Goal: Task Accomplishment & Management: Complete application form

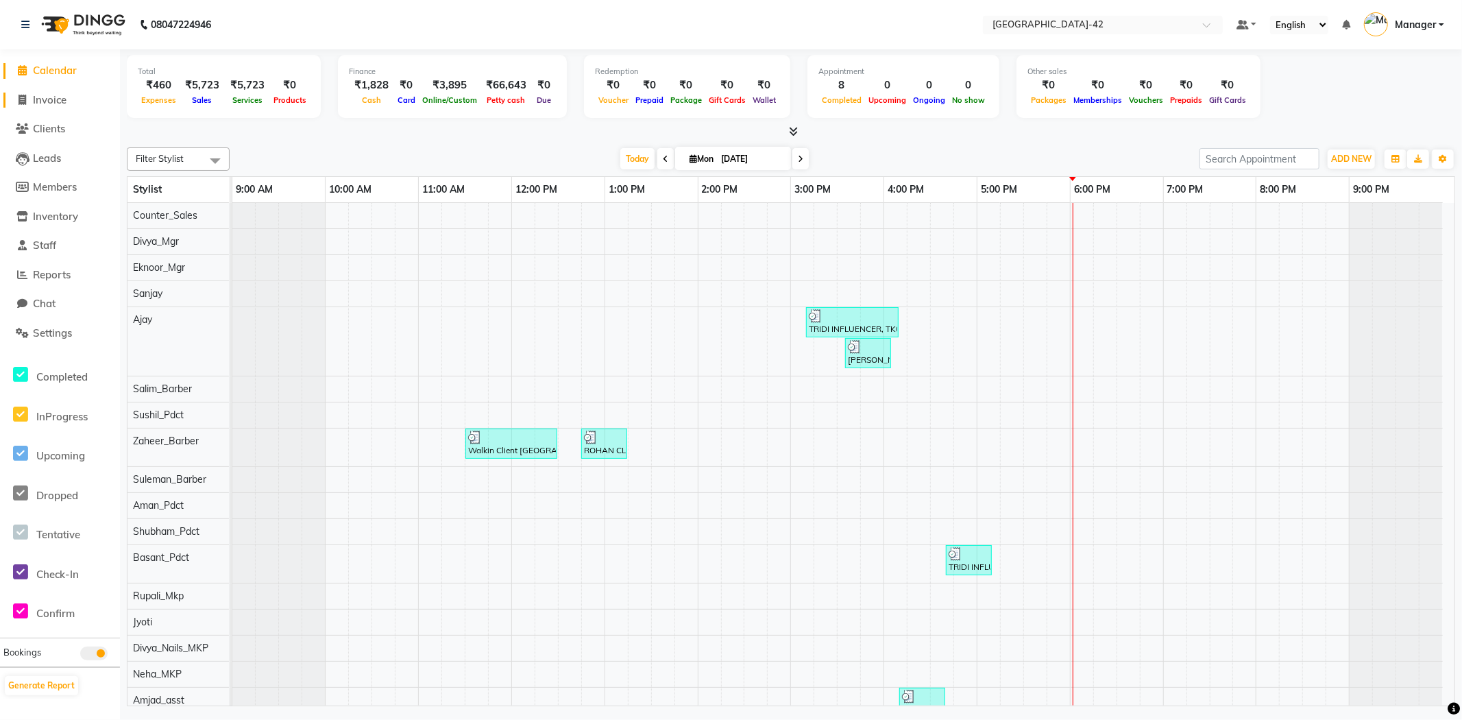
click at [39, 99] on span "Invoice" at bounding box center [50, 99] width 34 height 13
select select "service"
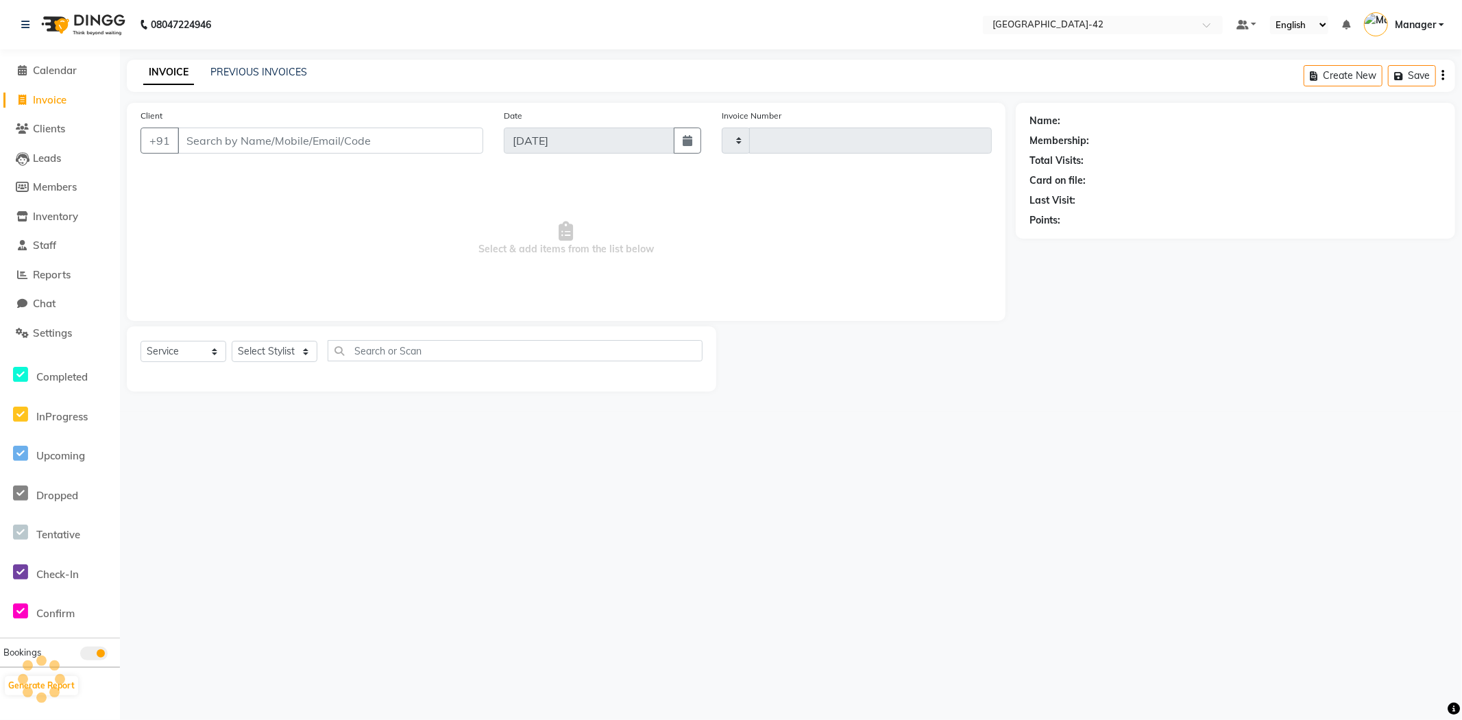
type input "0370"
select select "8692"
type input "9910139021"
click at [439, 140] on span "Add Client" at bounding box center [448, 141] width 54 height 14
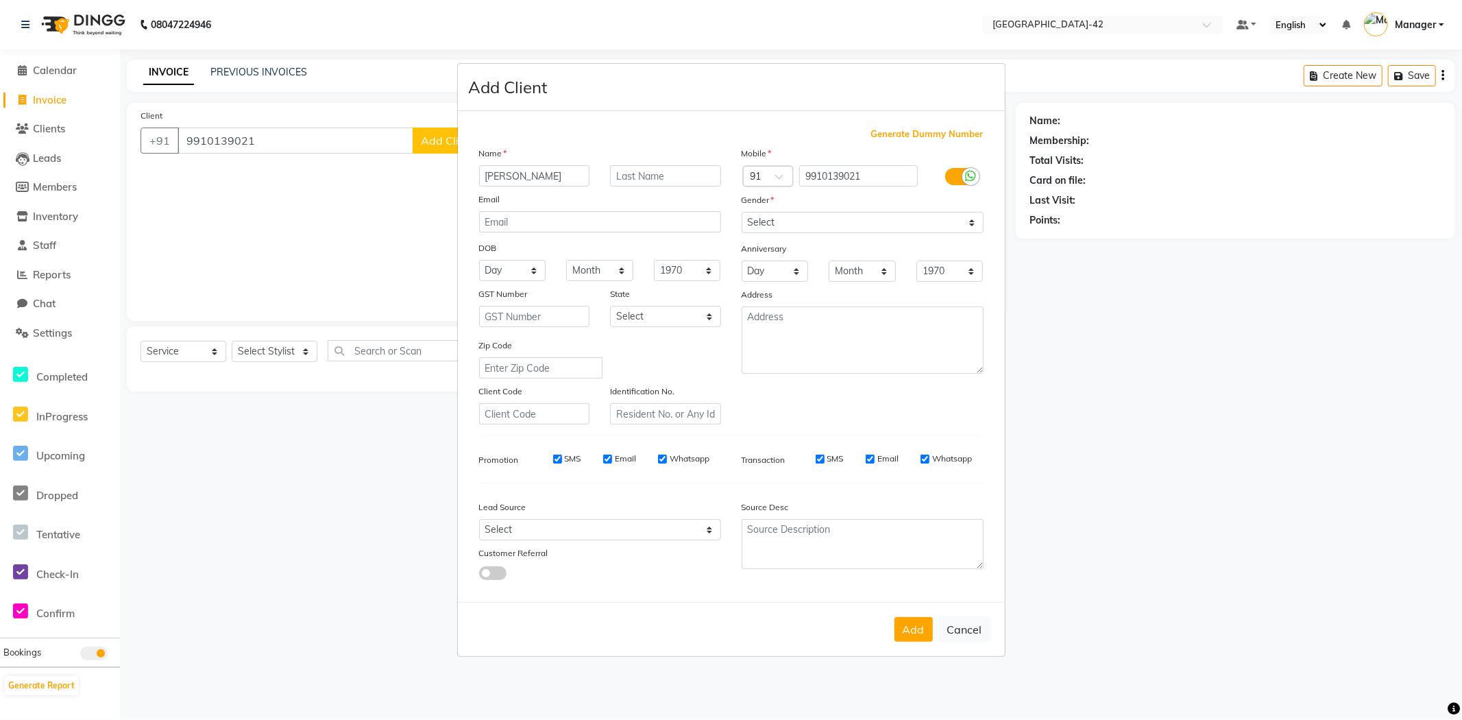
type input "NAMRITA"
type input "CLIENT"
click at [920, 224] on select "Select Male Female Other Prefer Not To Say" at bounding box center [863, 222] width 242 height 21
select select "female"
click at [742, 212] on select "Select Male Female Other Prefer Not To Say" at bounding box center [863, 222] width 242 height 21
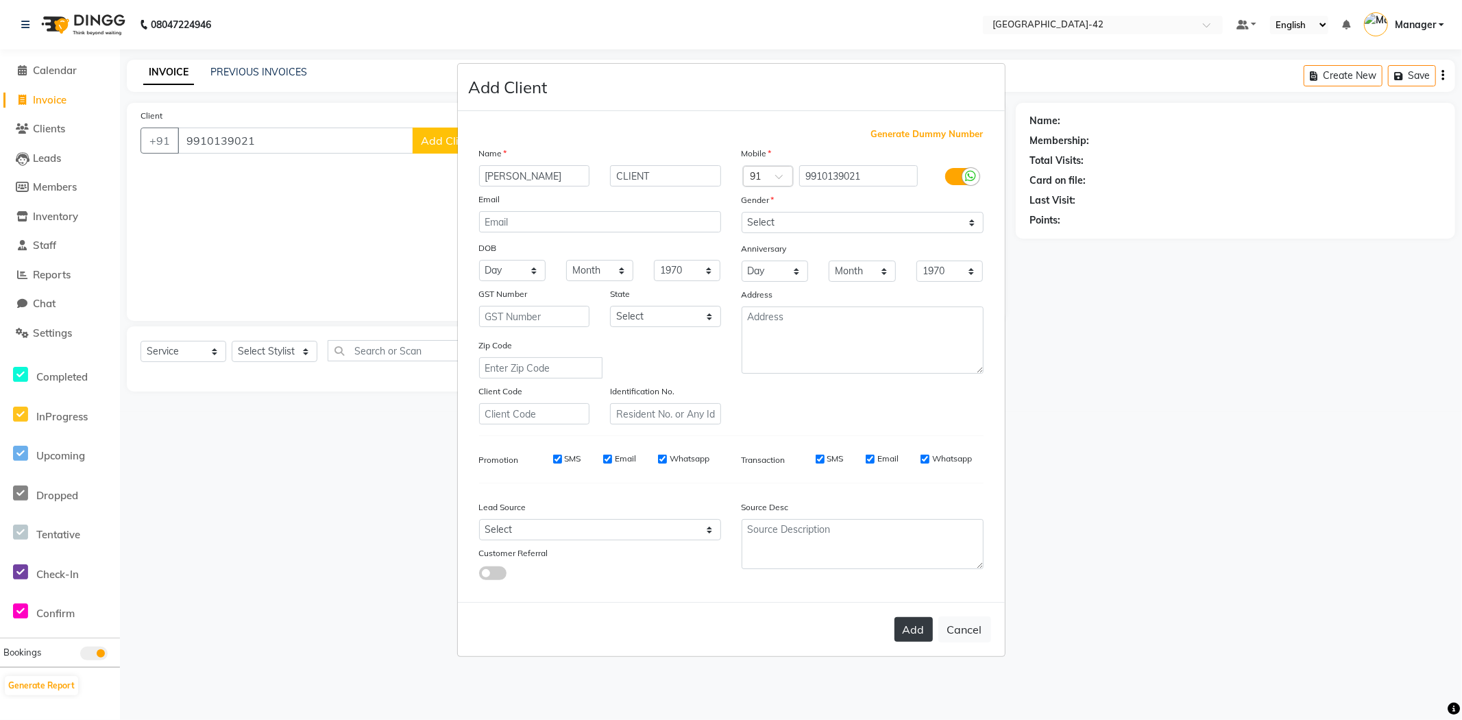
click at [913, 635] on button "Add" at bounding box center [914, 629] width 38 height 25
select select
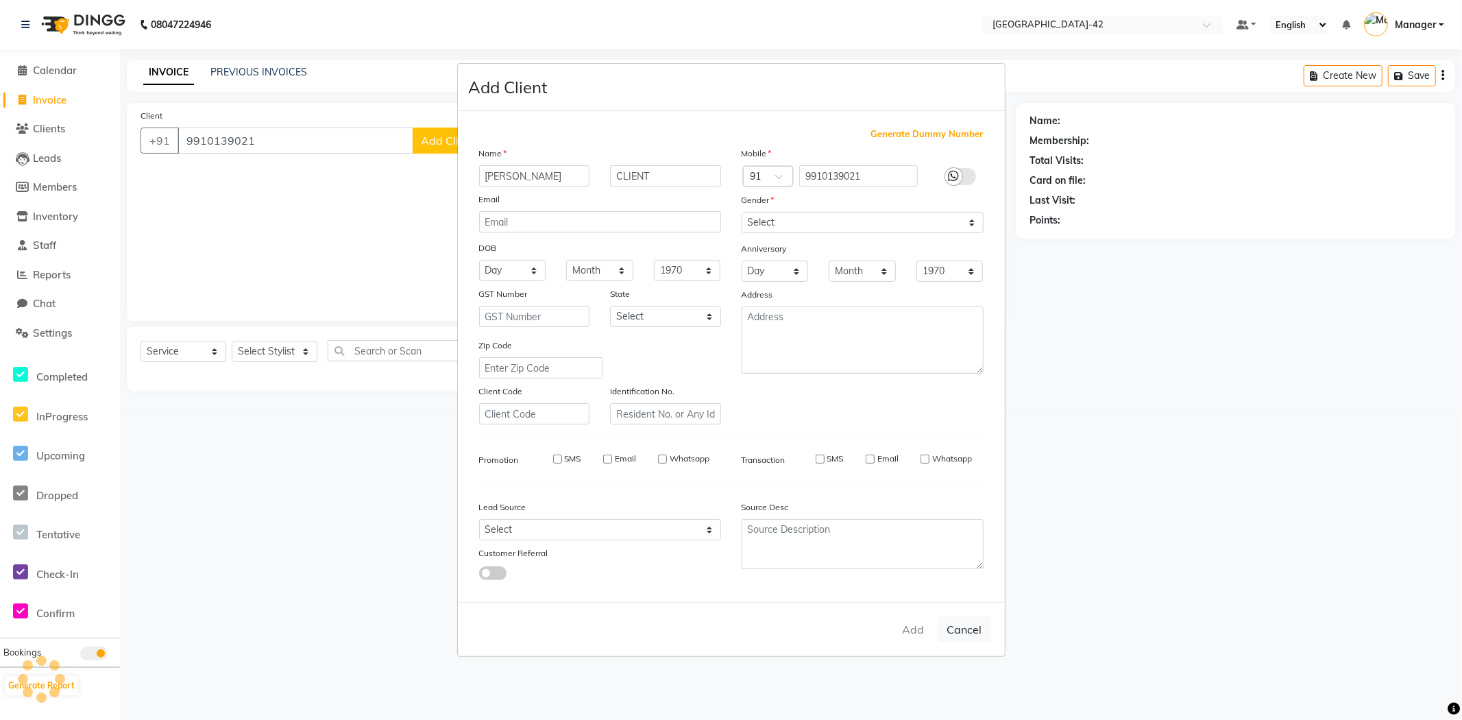
select select
checkbox input "false"
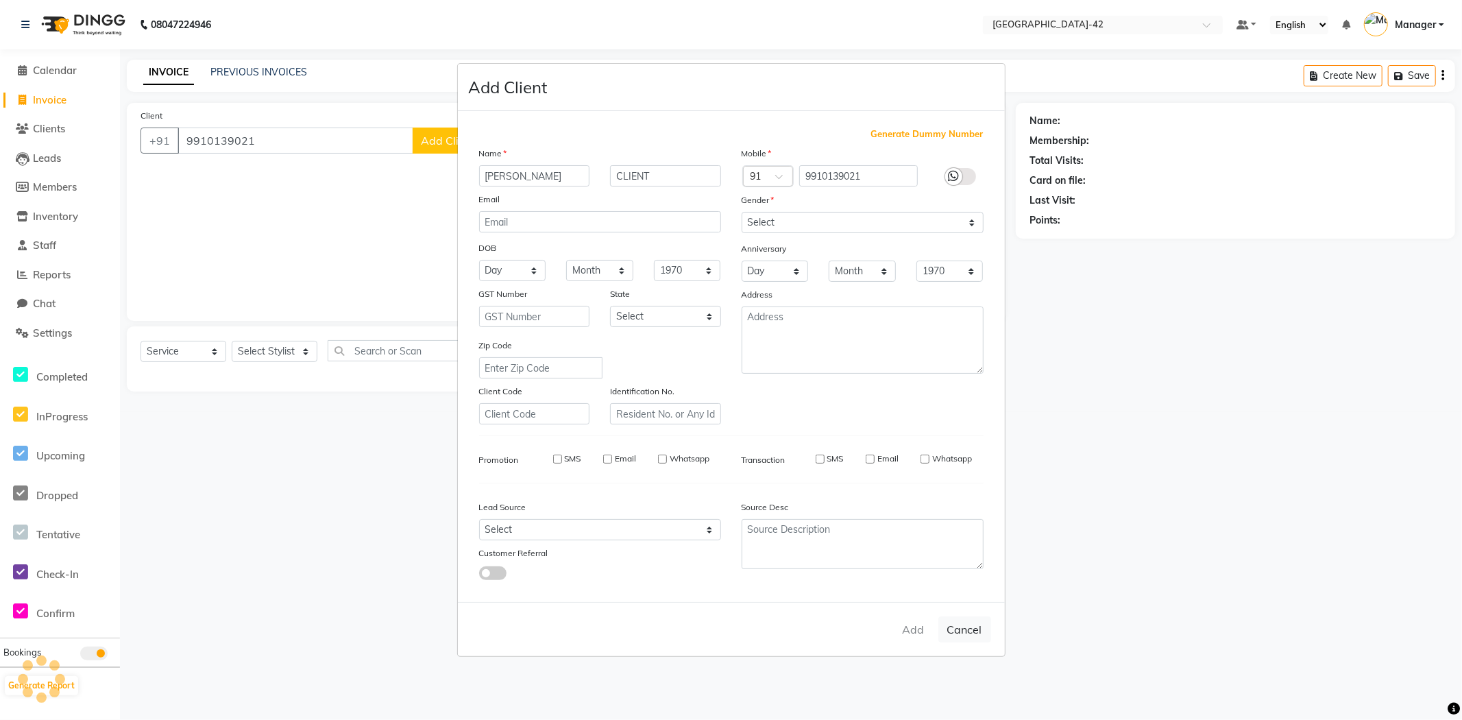
checkbox input "false"
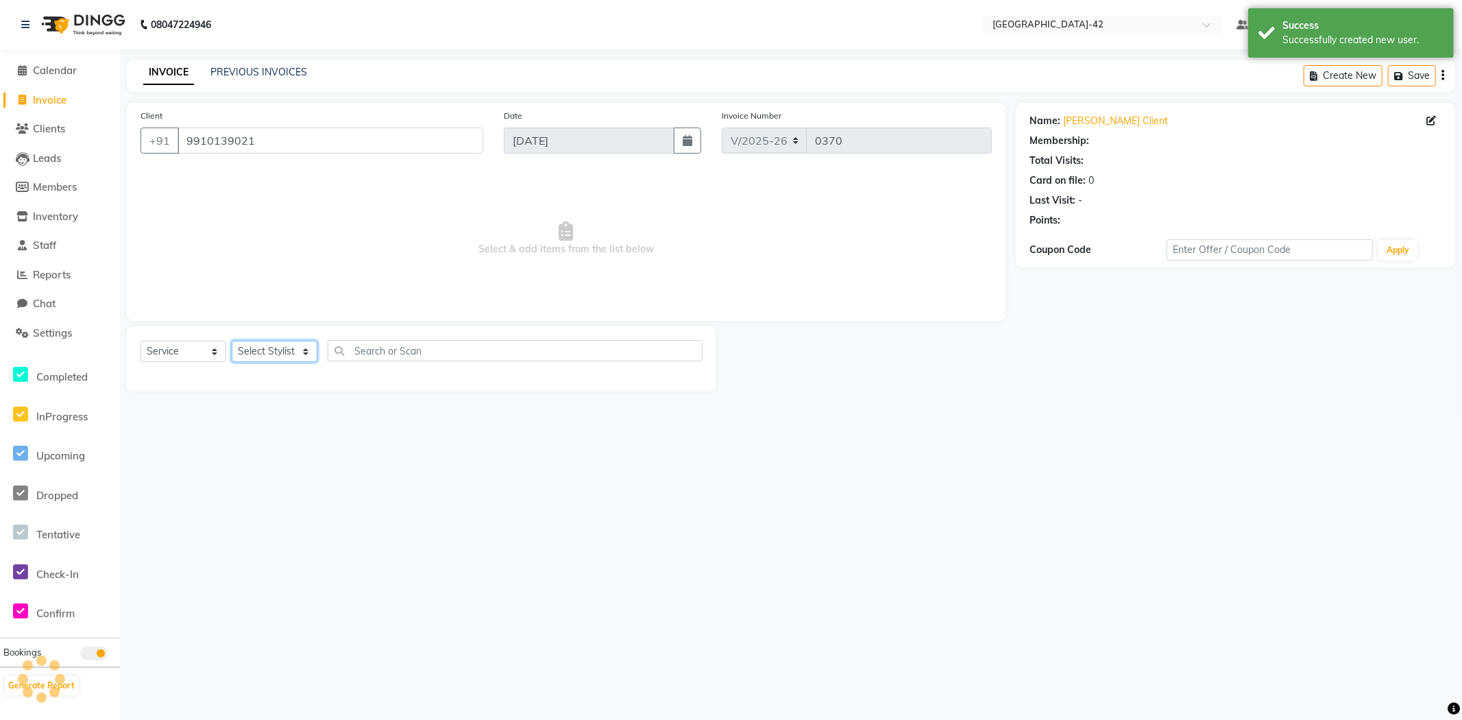
click at [269, 352] on select "Select Stylist Ajay Aman_Pdct Amjad_asst Ankit_asst Asif_BRB Basant_Pdct Counte…" at bounding box center [275, 351] width 86 height 21
click at [206, 352] on select "Select Service Product Membership Package Voucher Prepaid Gift Card" at bounding box center [184, 351] width 86 height 21
select select "1: Object"
select select "product"
click at [141, 341] on select "Select Service Product Membership Package Voucher Prepaid Gift Card" at bounding box center [184, 351] width 86 height 21
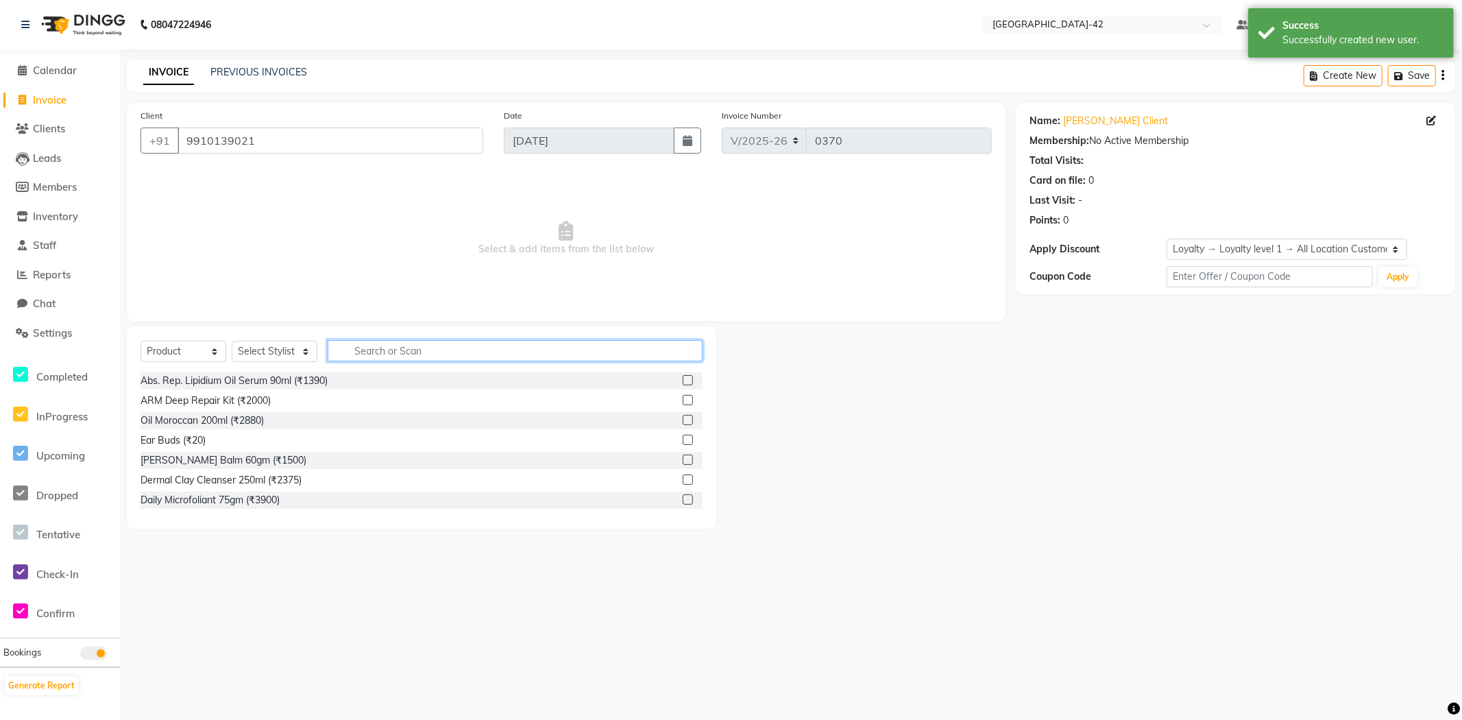
click at [405, 350] on input "text" at bounding box center [515, 350] width 375 height 21
type input "3474636400218"
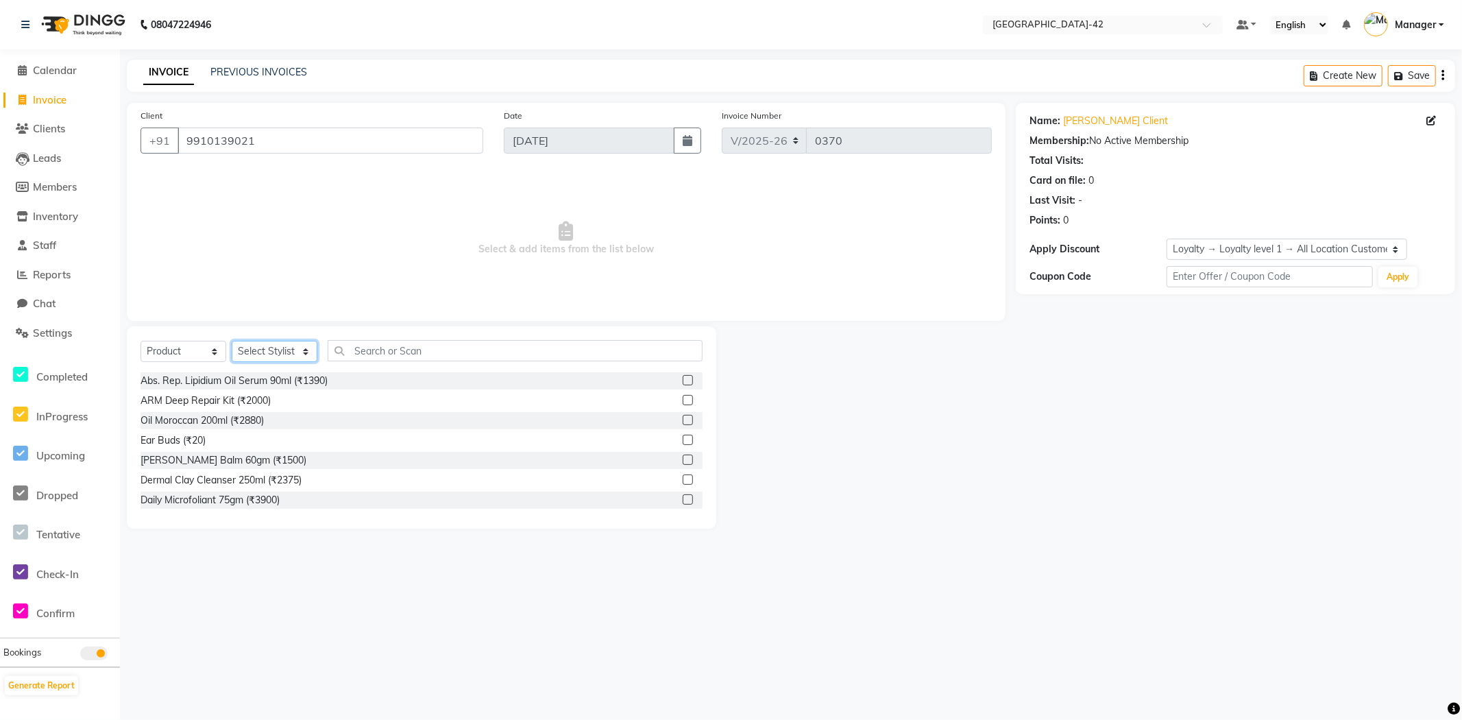
click at [284, 353] on select "Select Stylist Ajay Aman_Pdct Amjad_asst Ankit_asst Asif_BRB Basant_Pdct Counte…" at bounding box center [275, 351] width 86 height 21
select select "90268"
click at [232, 341] on select "Select Stylist Ajay Aman_Pdct Amjad_asst Ankit_asst Asif_BRB Basant_Pdct Counte…" at bounding box center [275, 351] width 86 height 21
click at [402, 348] on input "text" at bounding box center [515, 350] width 375 height 21
type input "3474636400218"
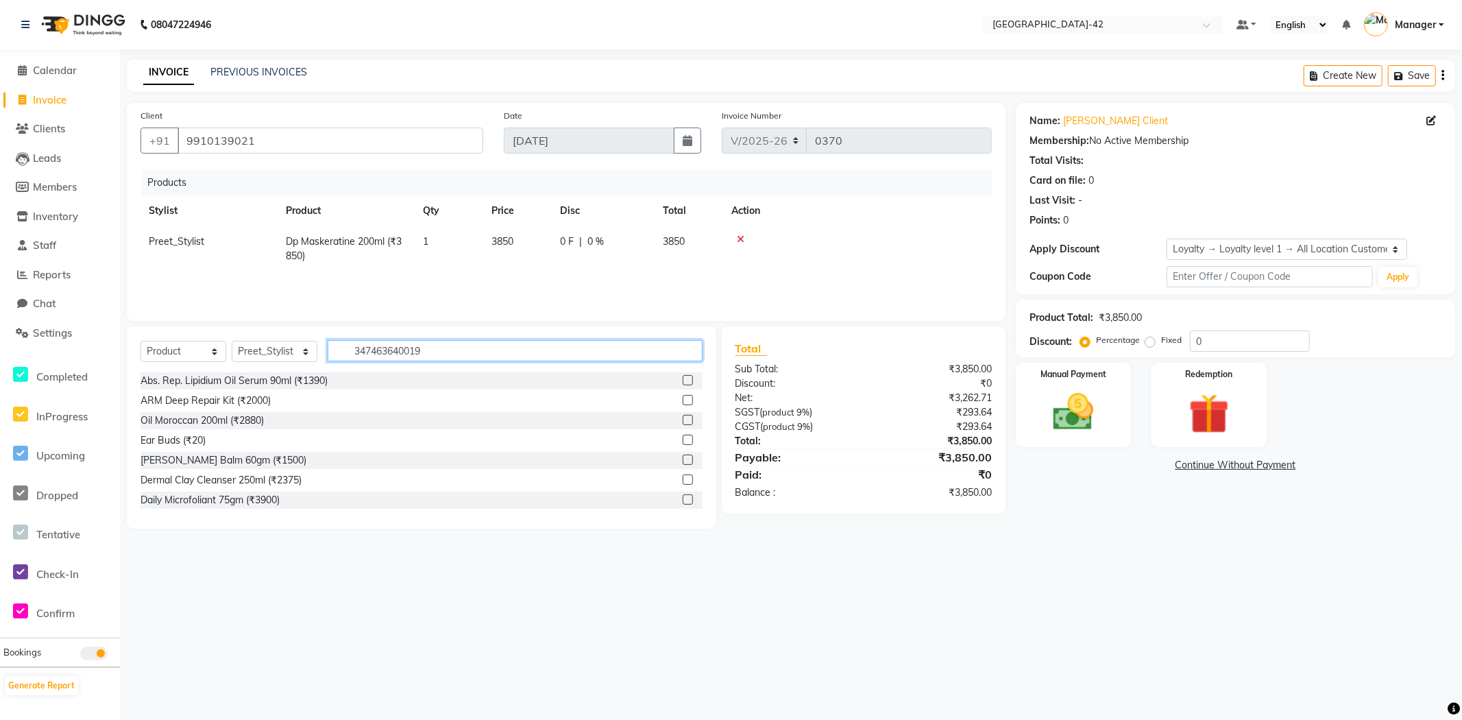
type input "3474636400195"
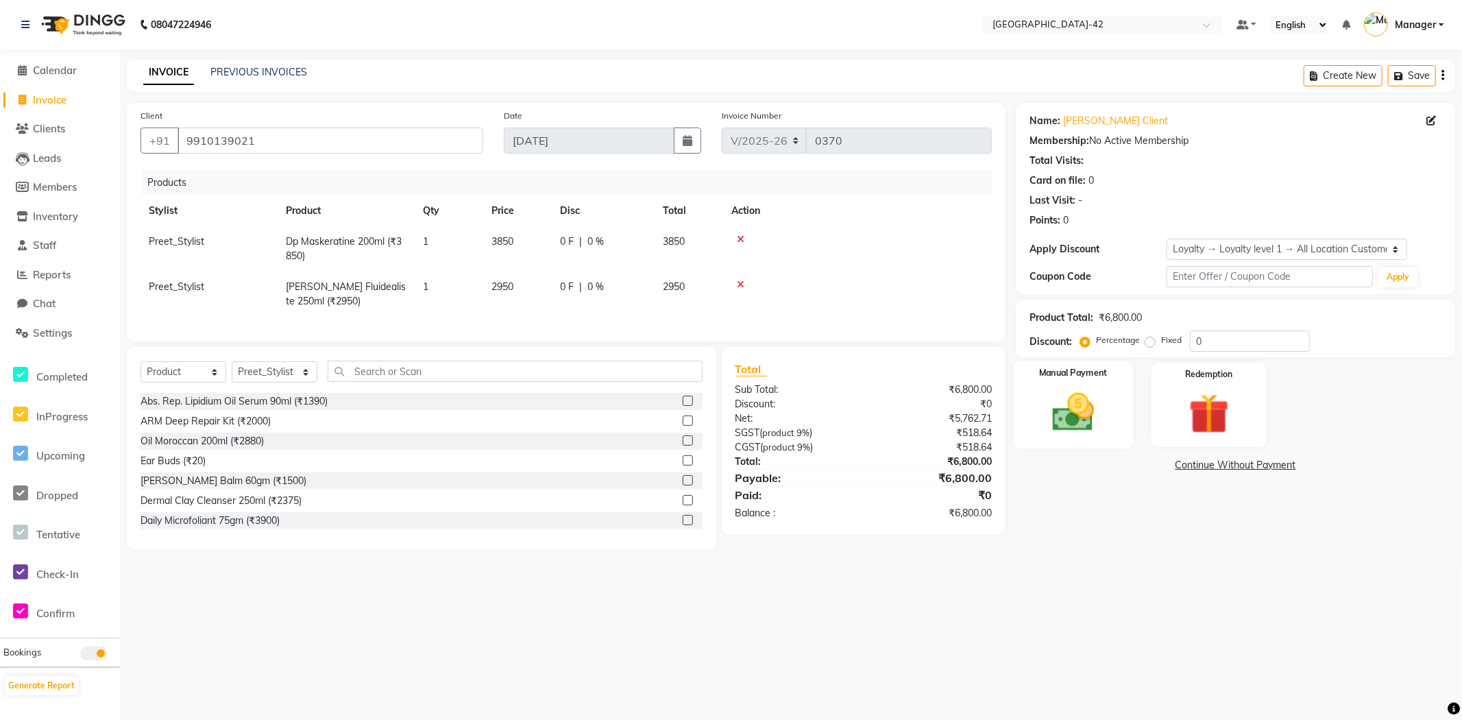
click at [1085, 410] on img at bounding box center [1073, 412] width 69 height 49
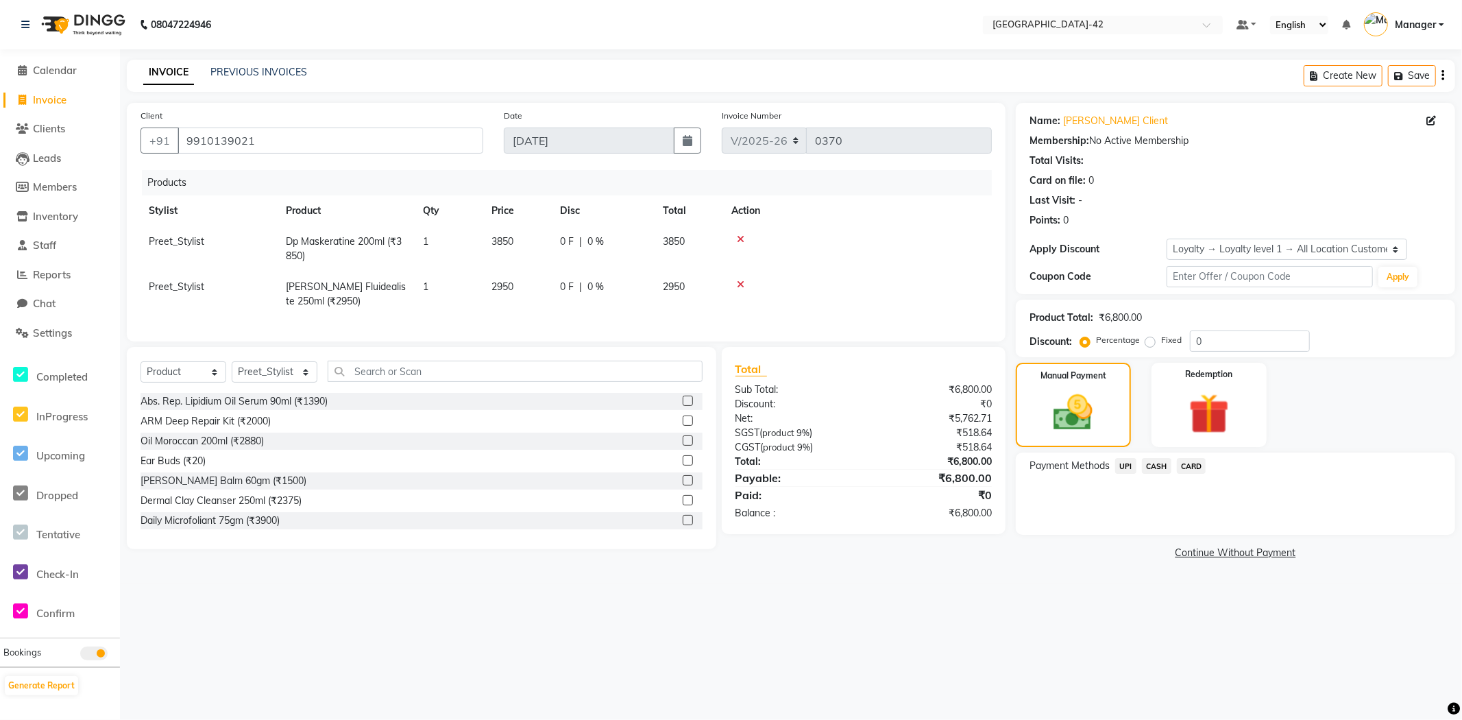
click at [1152, 464] on span "CASH" at bounding box center [1156, 466] width 29 height 16
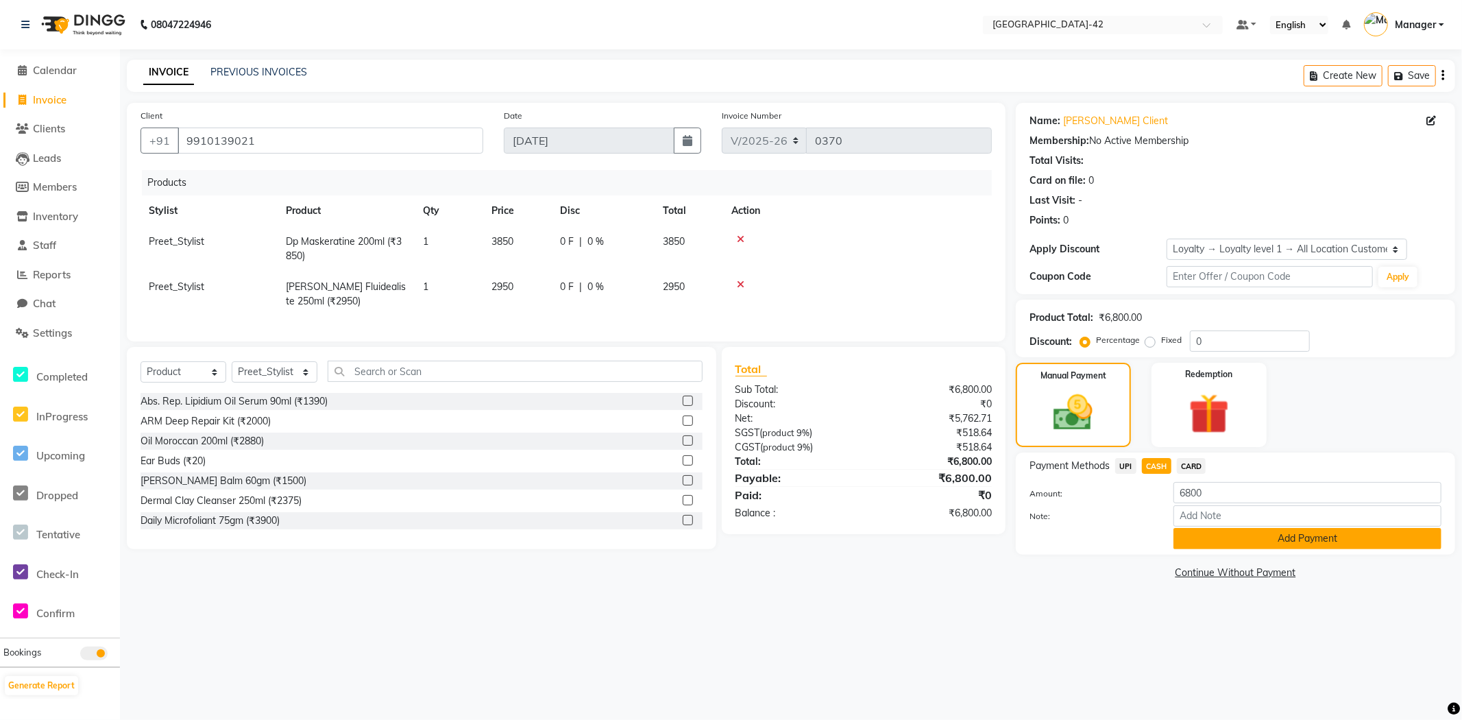
click at [1222, 533] on button "Add Payment" at bounding box center [1308, 538] width 268 height 21
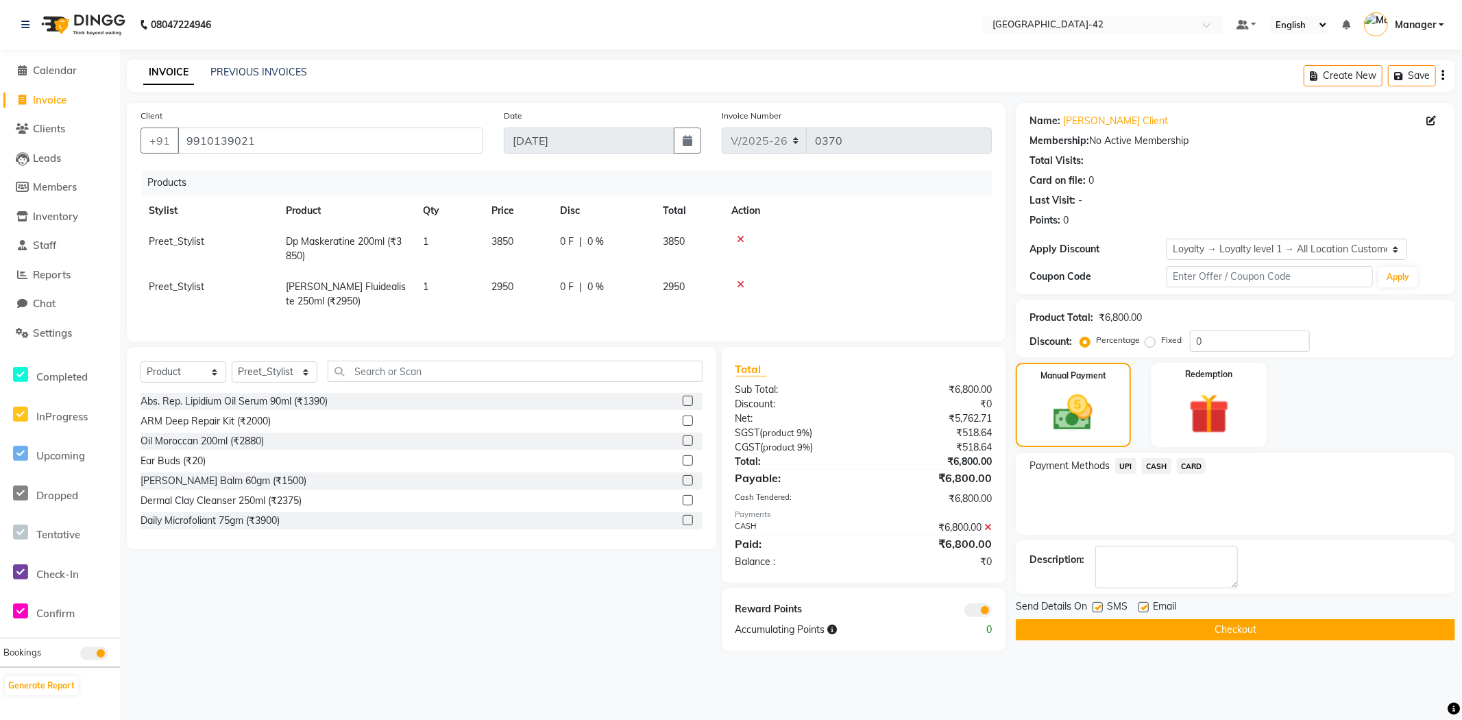
click at [1142, 611] on label at bounding box center [1144, 607] width 10 height 10
click at [1142, 611] on input "checkbox" at bounding box center [1143, 607] width 9 height 9
checkbox input "false"
click at [1104, 626] on button "Checkout" at bounding box center [1235, 629] width 439 height 21
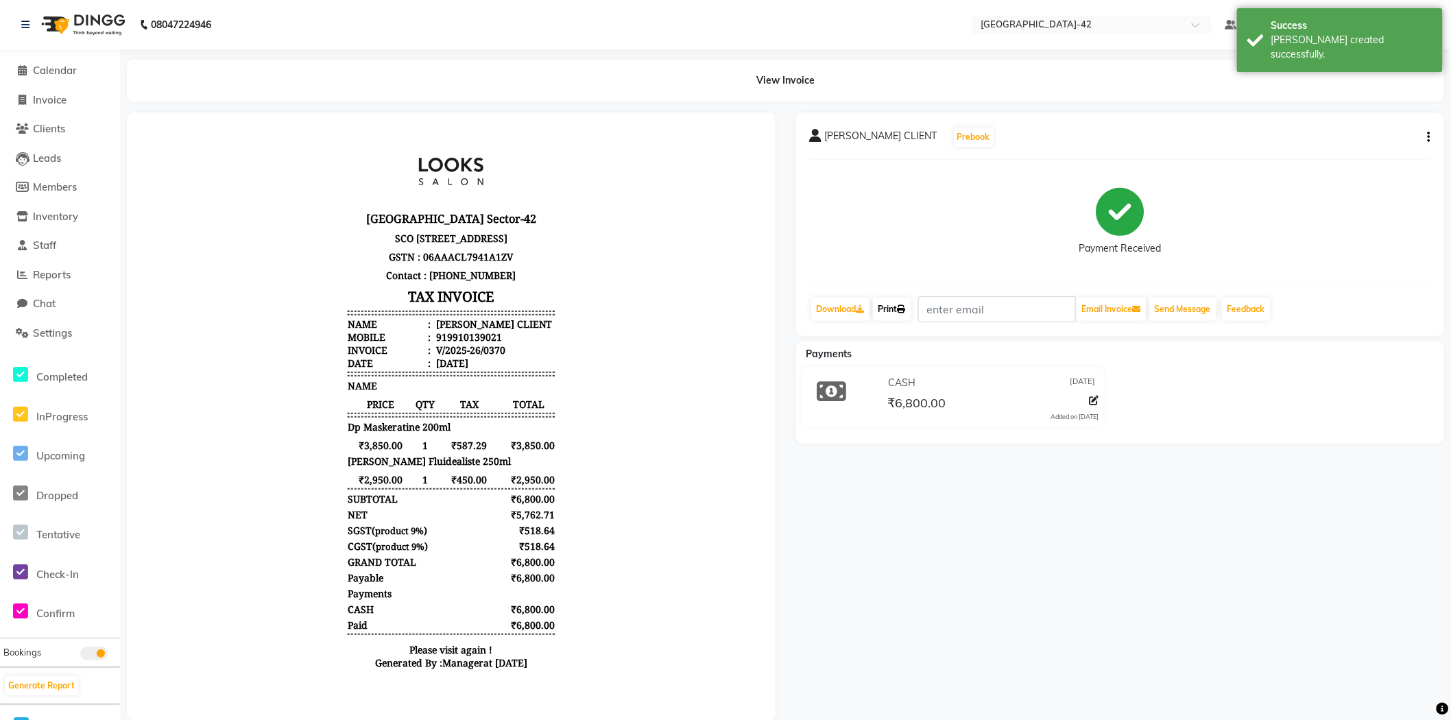
click at [911, 306] on link "Print" at bounding box center [892, 309] width 38 height 23
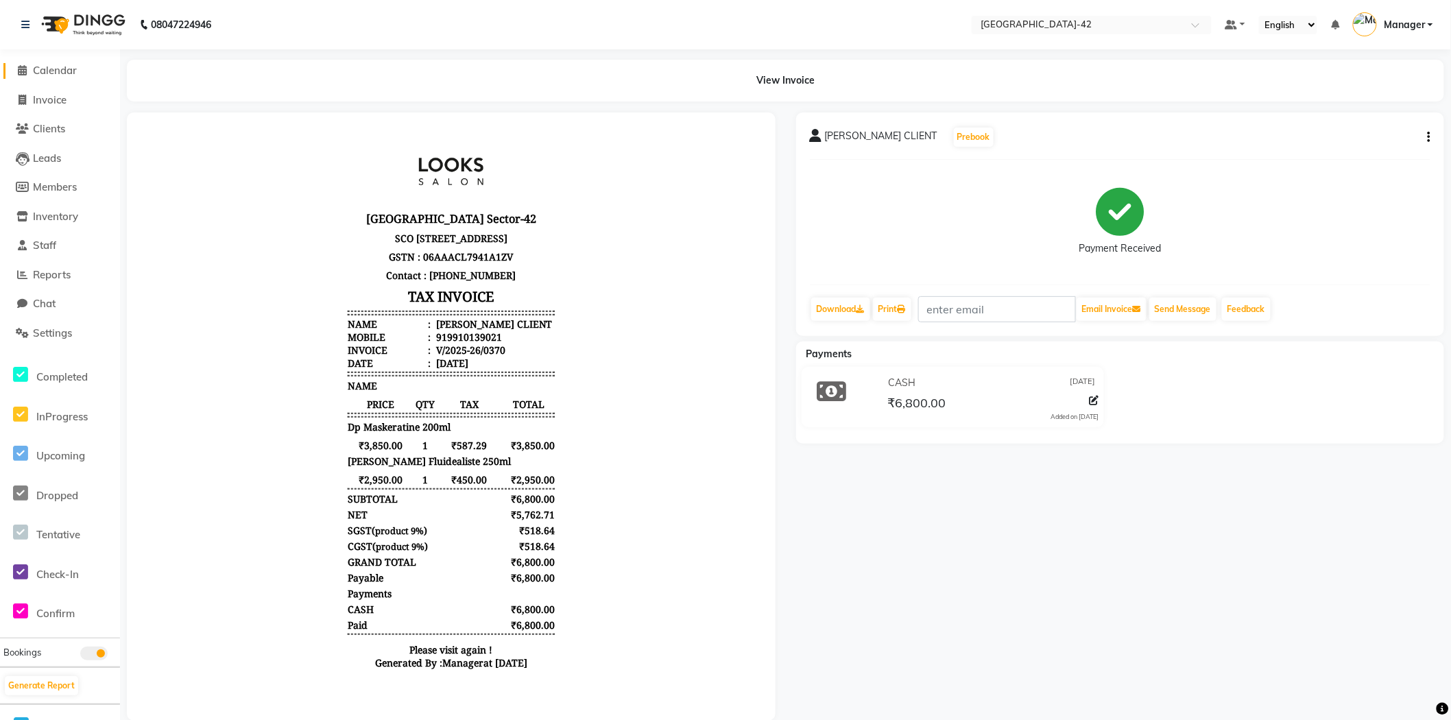
click at [49, 70] on span "Calendar" at bounding box center [55, 70] width 44 height 13
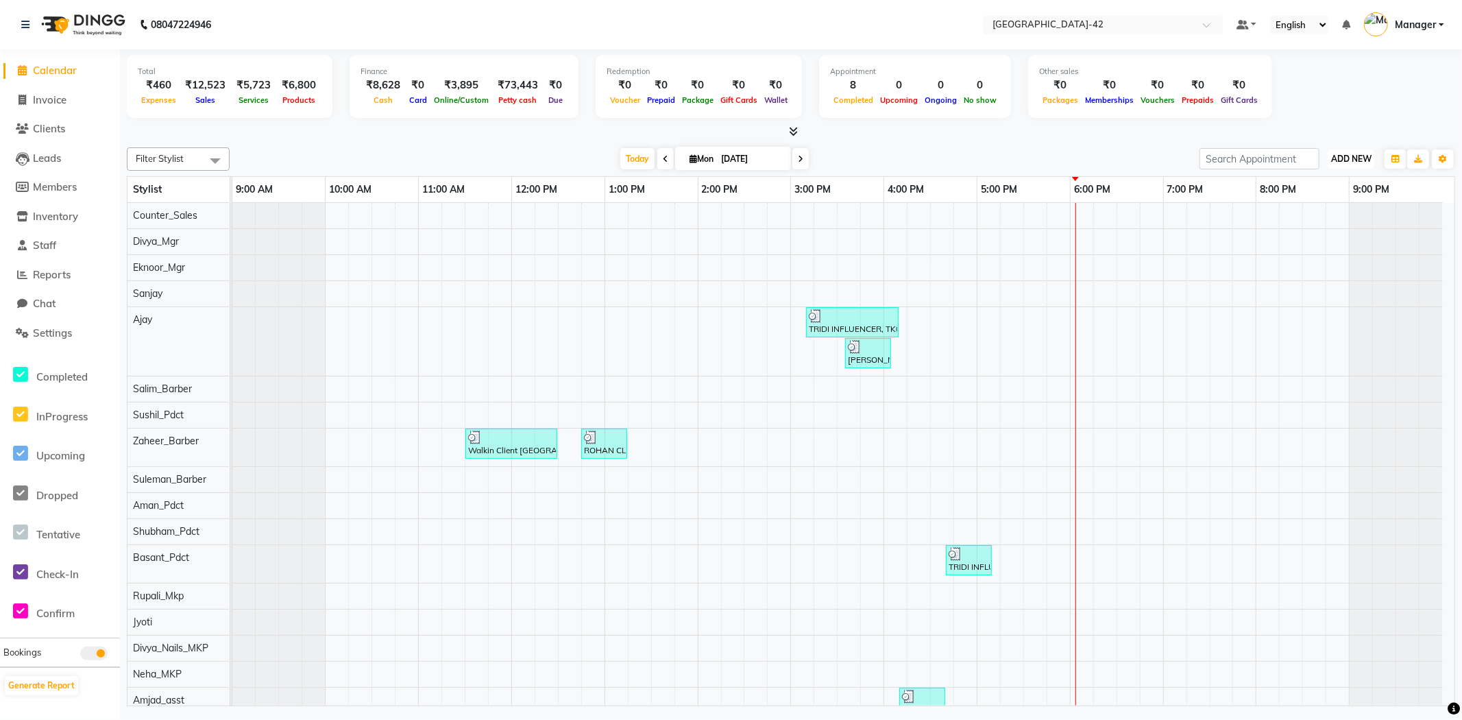
click at [1366, 163] on span "ADD NEW" at bounding box center [1351, 159] width 40 height 10
click at [1318, 217] on link "Add Expense" at bounding box center [1320, 220] width 108 height 18
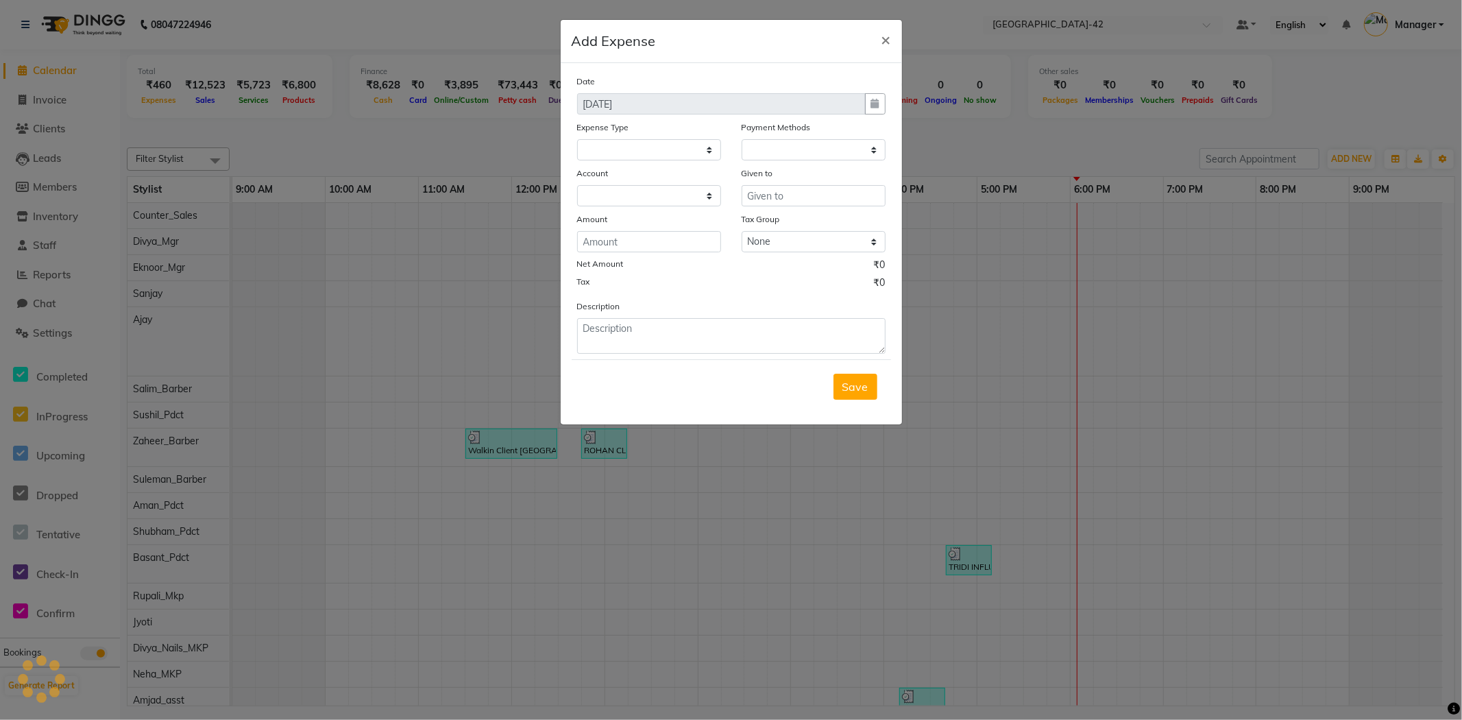
select select
select select "1"
select select "7962"
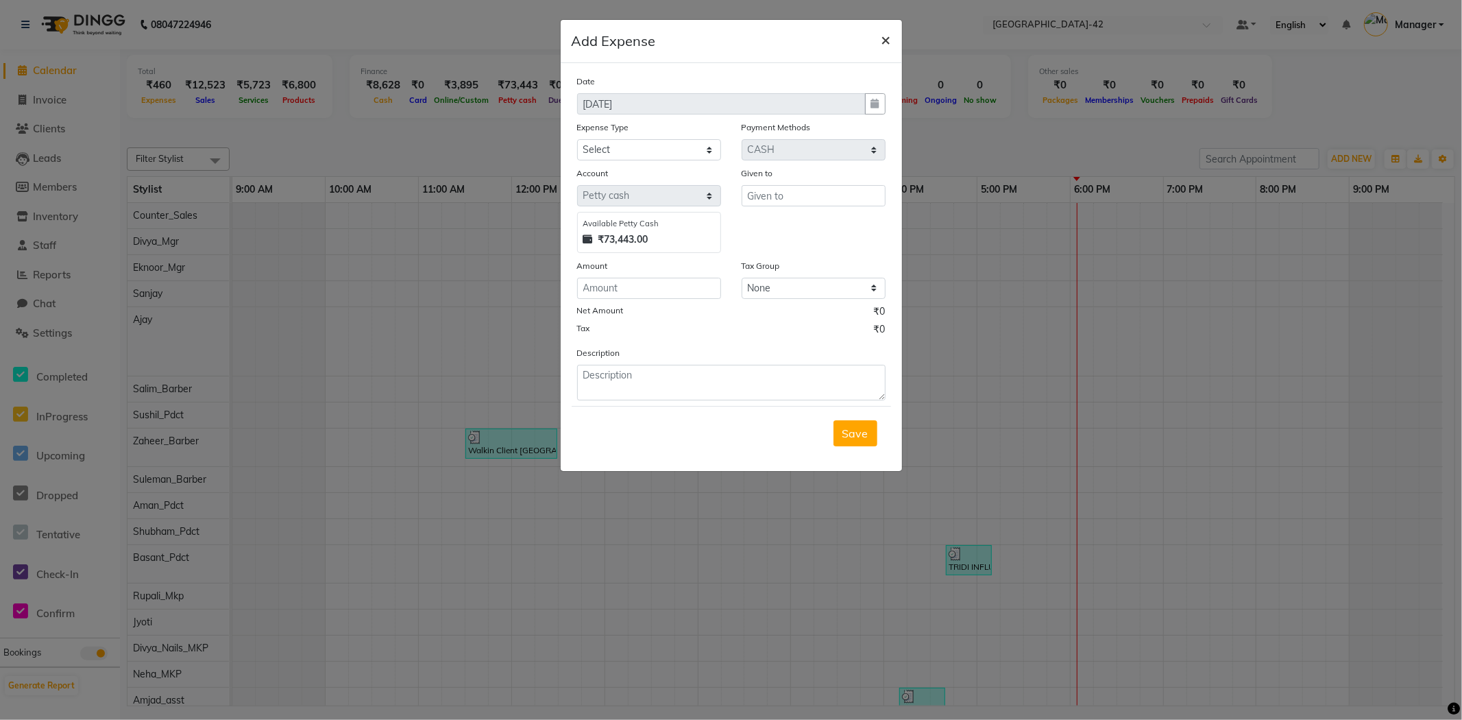
click at [883, 44] on span "×" at bounding box center [887, 39] width 10 height 21
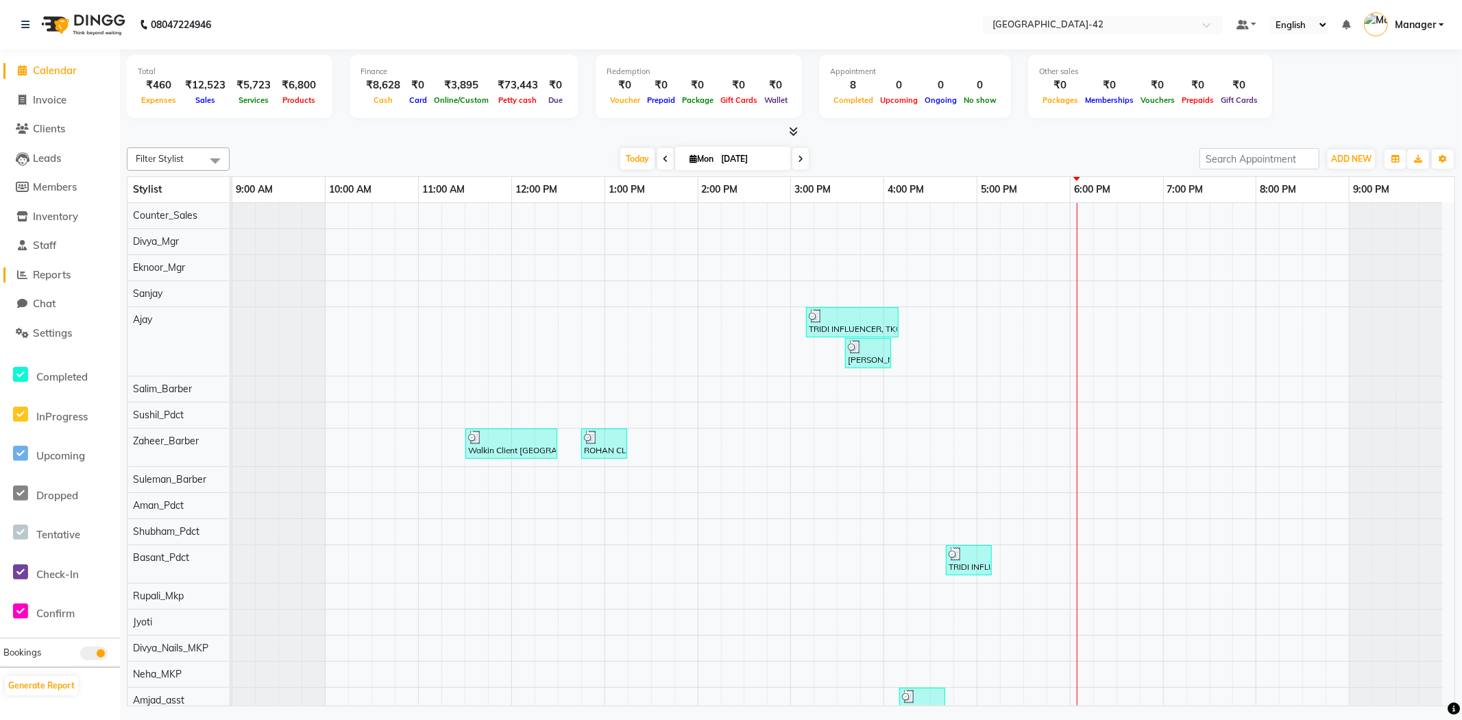
click at [48, 278] on span "Reports" at bounding box center [52, 274] width 38 height 13
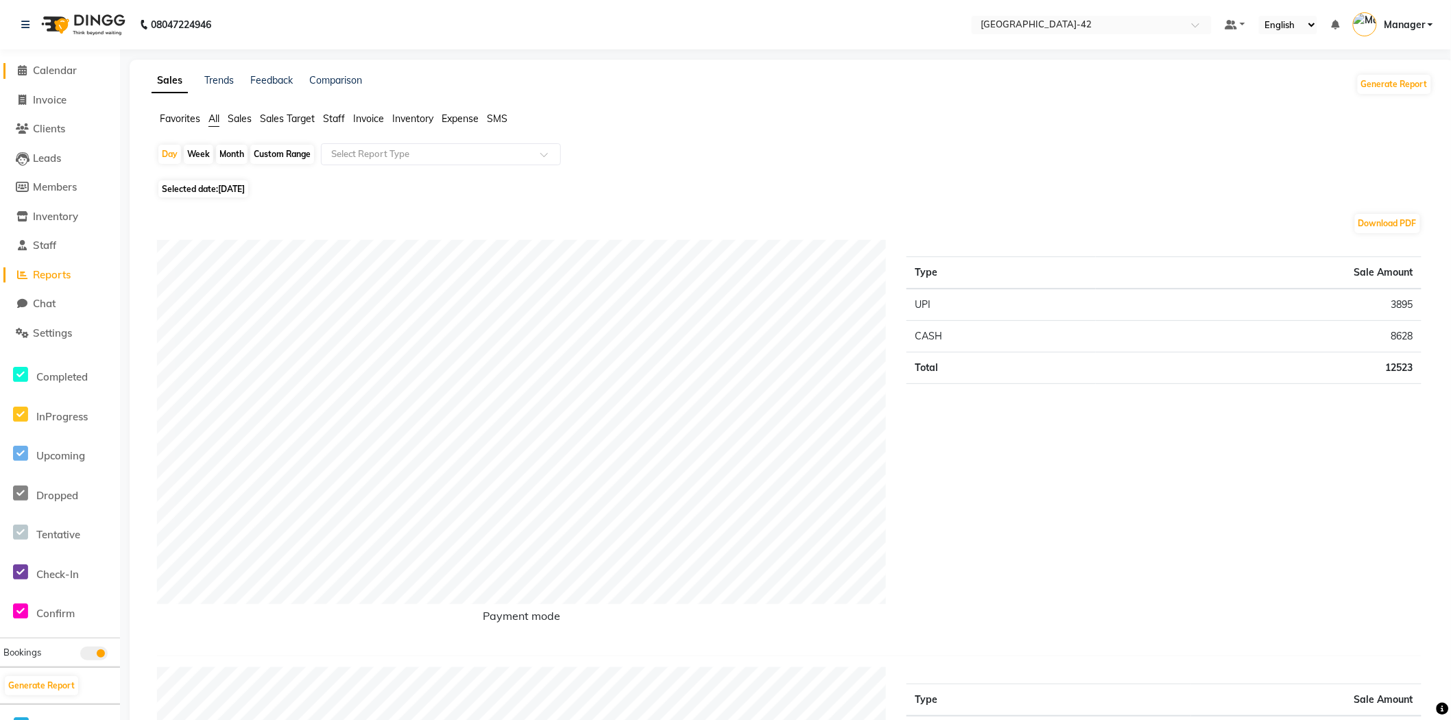
click at [49, 74] on span "Calendar" at bounding box center [55, 70] width 44 height 13
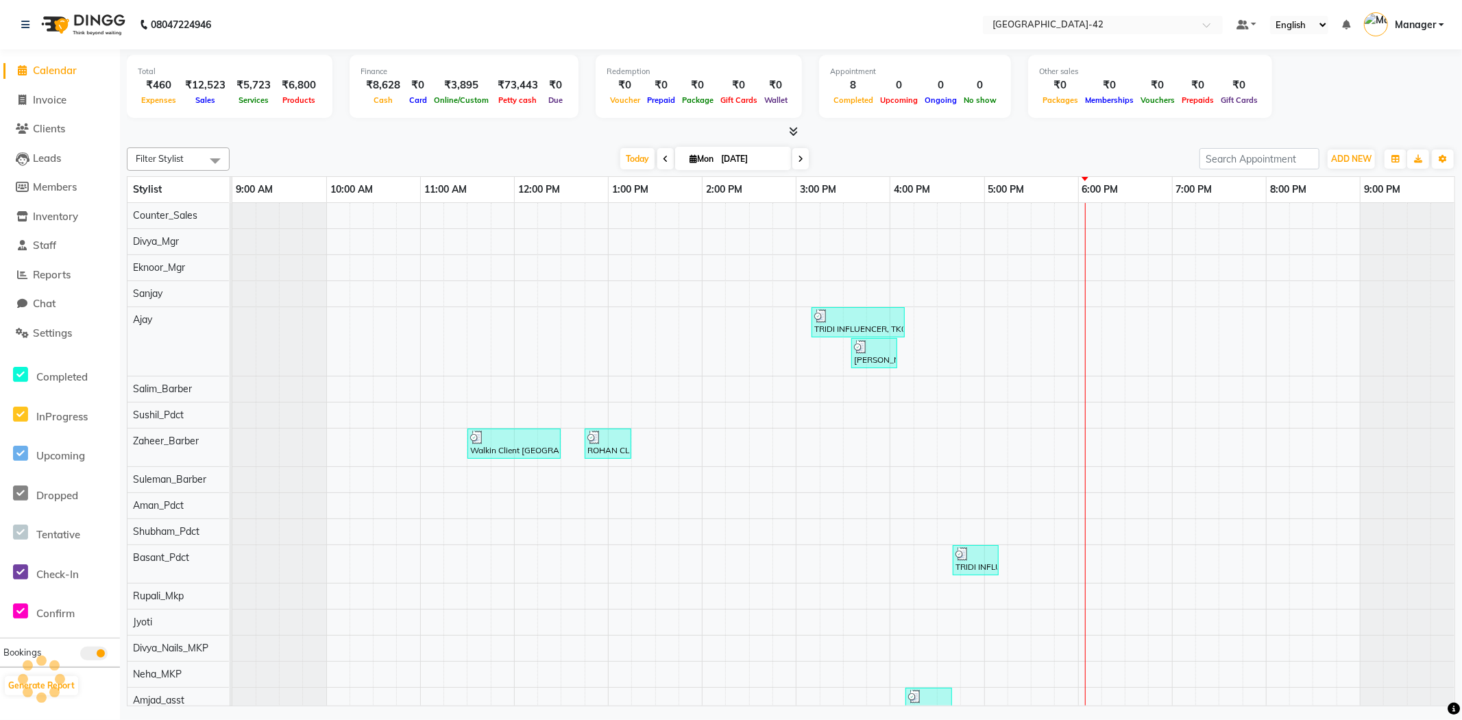
scroll to position [0, 11]
click at [1366, 159] on span "ADD NEW" at bounding box center [1351, 159] width 40 height 10
click at [1301, 222] on link "Add Expense" at bounding box center [1320, 220] width 108 height 18
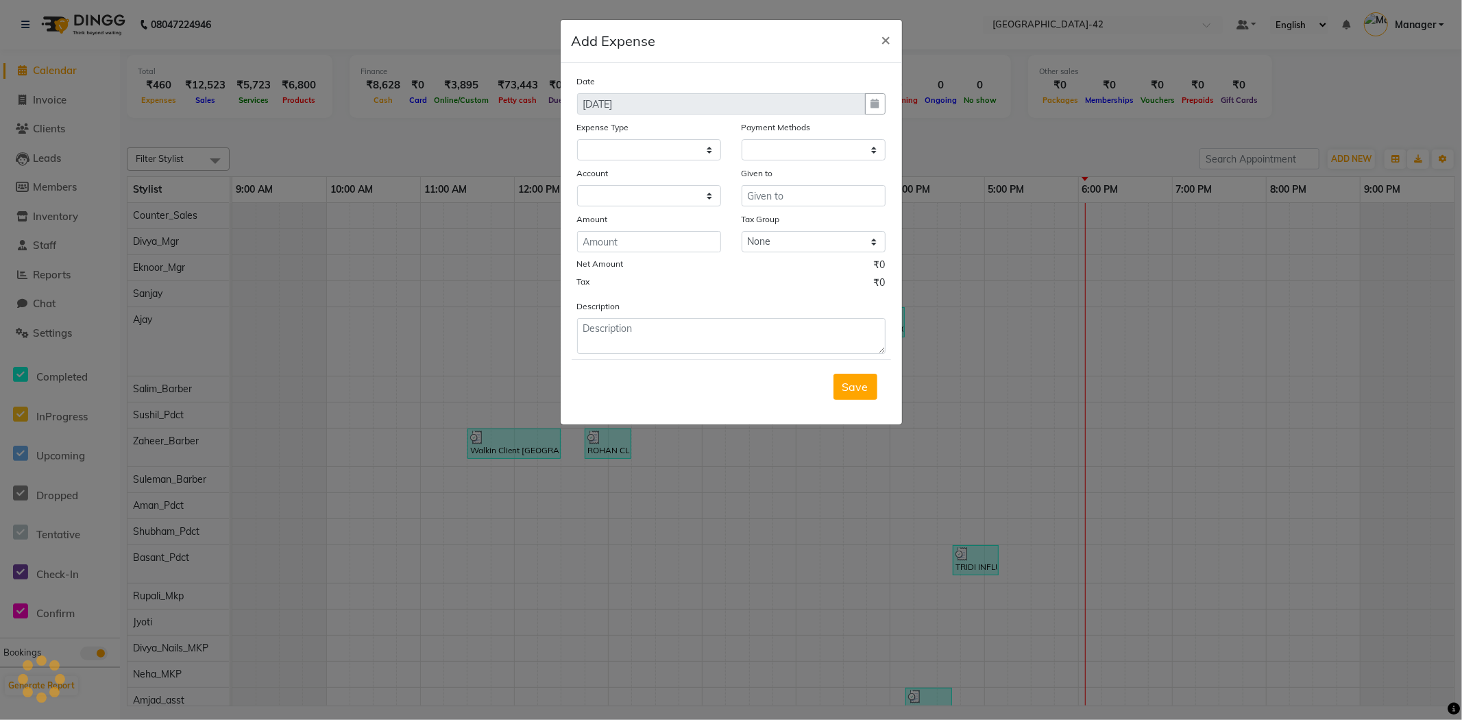
select select "1"
select select "7962"
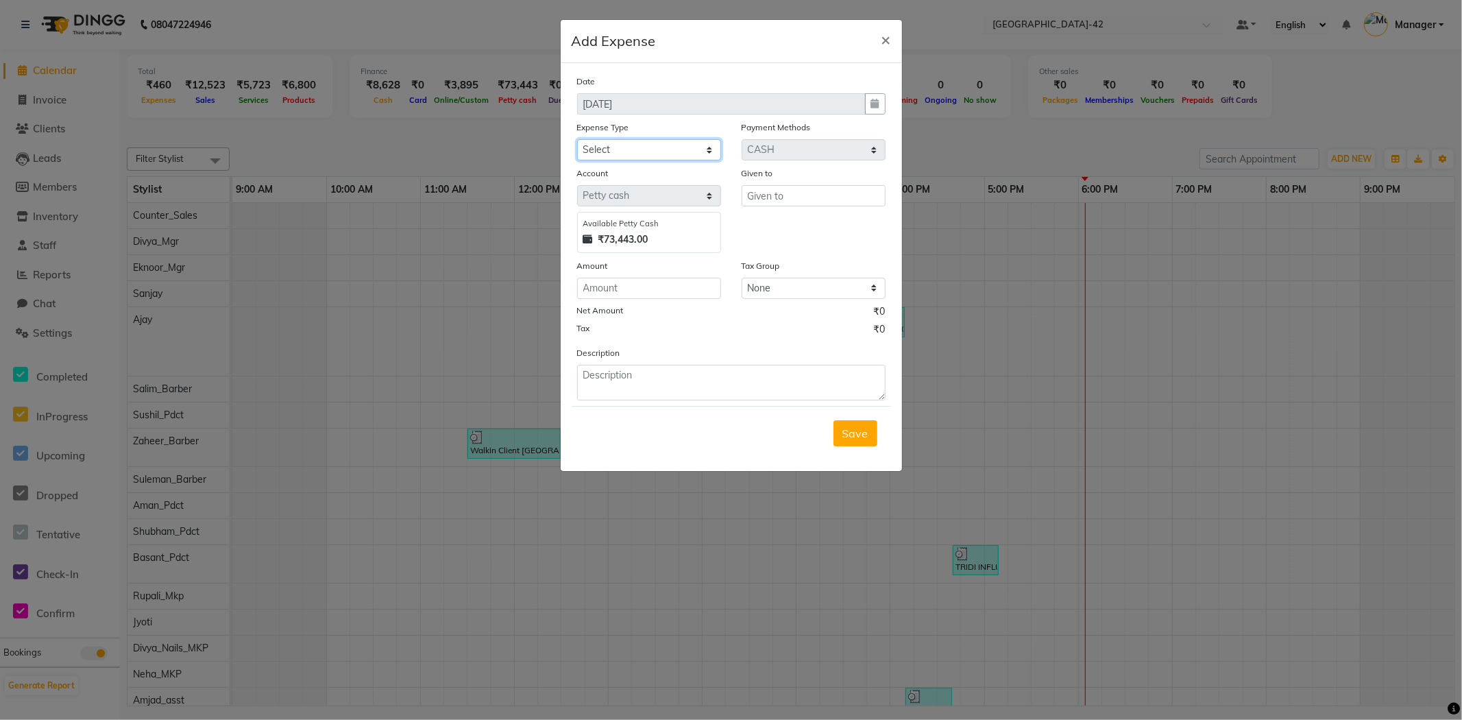
click at [629, 147] on select "Select Bank Deposit Blinkit Cash Handover CLIENT Client ordered food Client Ref…" at bounding box center [649, 149] width 144 height 21
select select "23704"
click at [577, 139] on select "Select Bank Deposit Blinkit Cash Handover CLIENT Client ordered food Client Ref…" at bounding box center [649, 149] width 144 height 21
drag, startPoint x: 807, startPoint y: 197, endPoint x: 812, endPoint y: 187, distance: 11.3
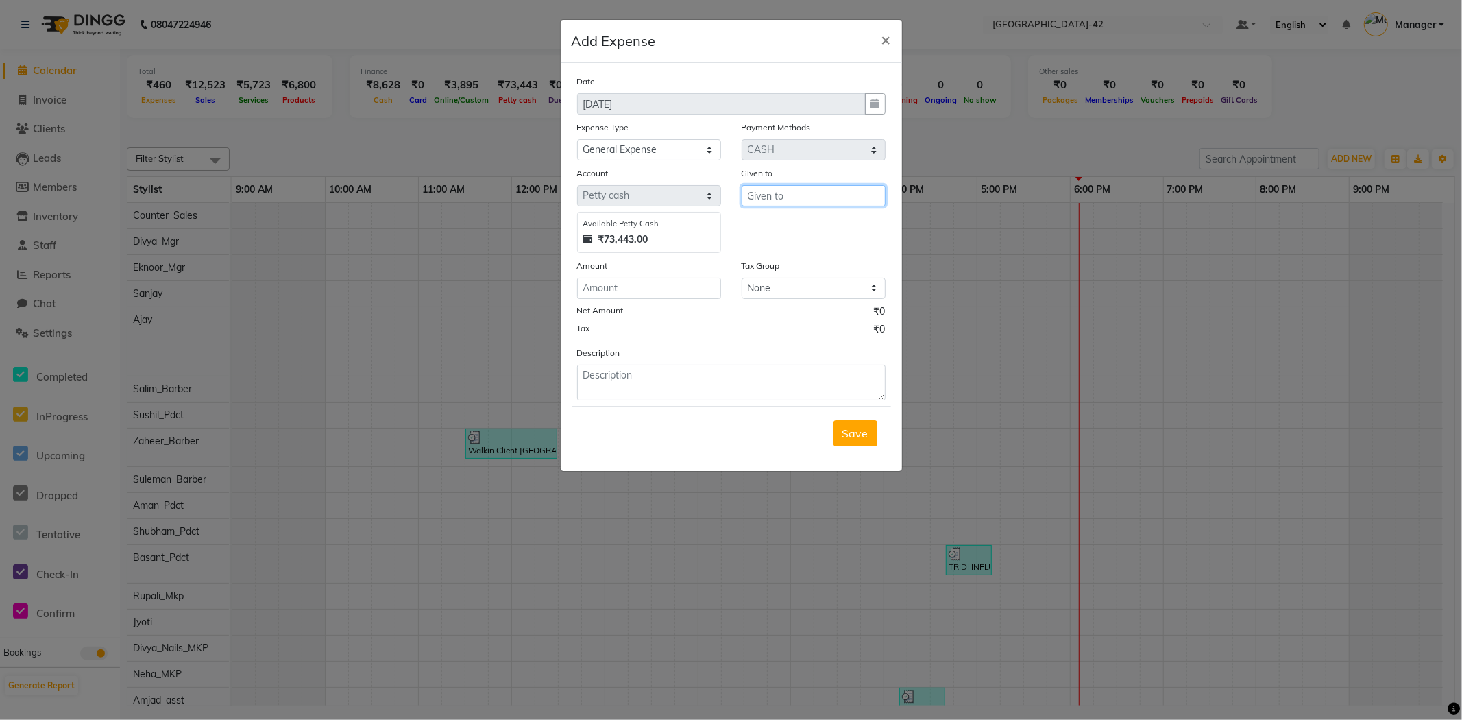
click at [812, 187] on input "text" at bounding box center [814, 195] width 144 height 21
click at [793, 272] on ngb-highlight "C ounter_Sales" at bounding box center [795, 269] width 74 height 14
type input "Counter_Sales"
click at [666, 284] on input "number" at bounding box center [649, 288] width 144 height 21
type input "325"
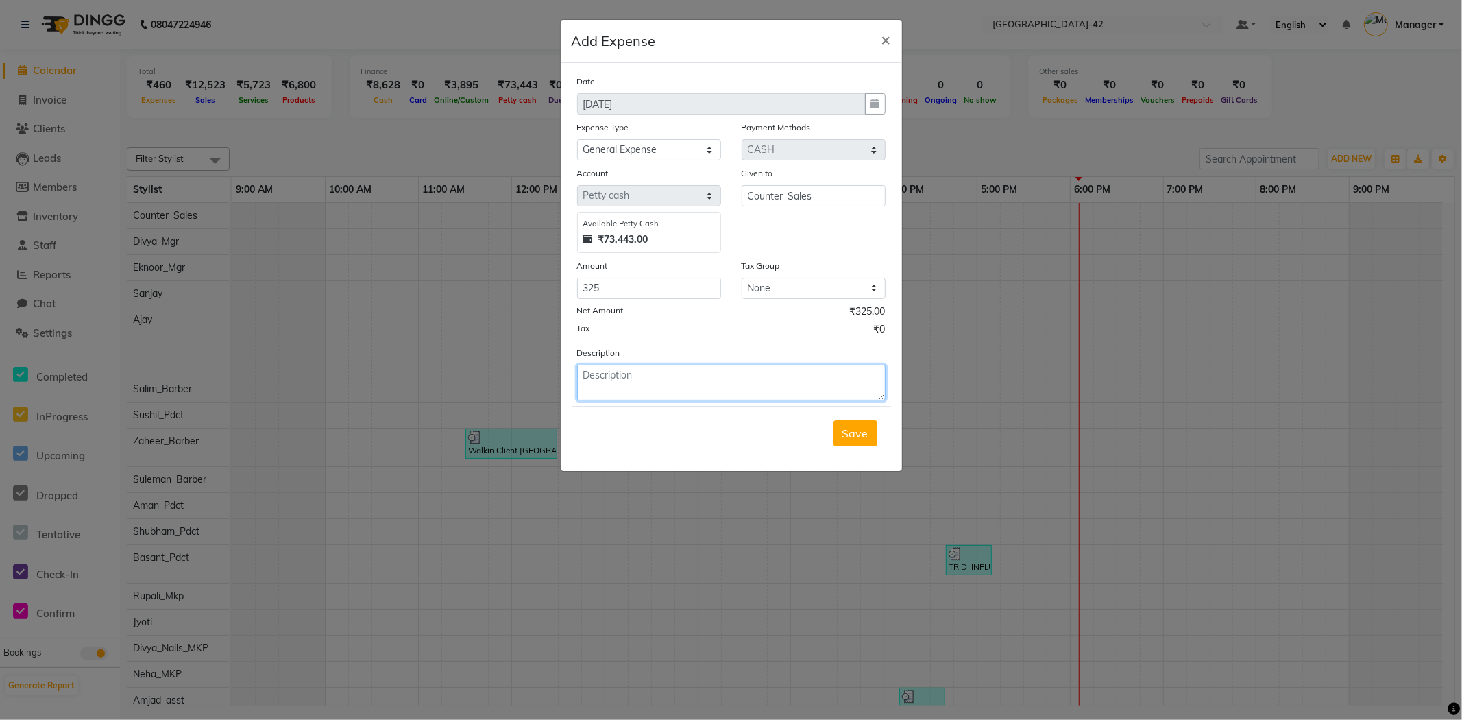
click at [742, 391] on textarea at bounding box center [731, 383] width 309 height 36
type textarea "frother for coffee"
click at [867, 435] on span "Save" at bounding box center [856, 433] width 26 height 14
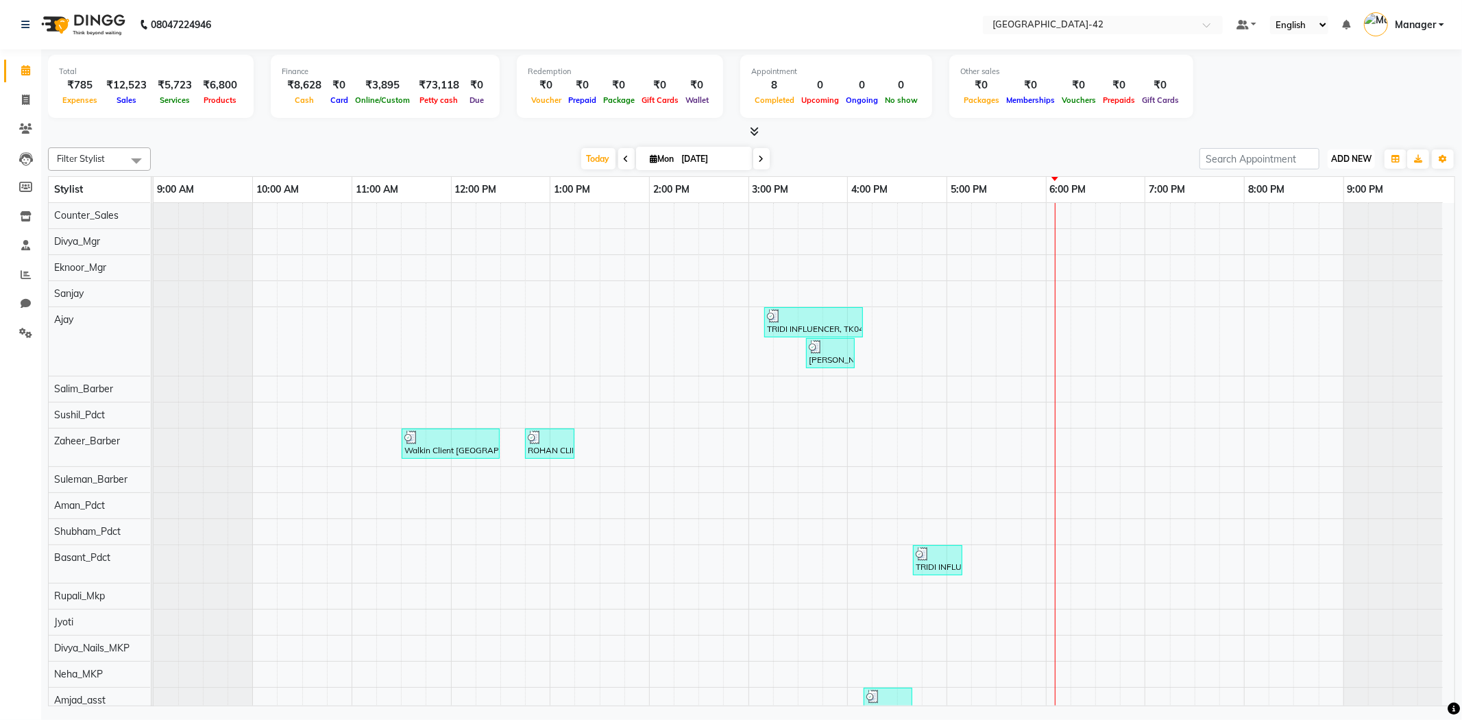
click at [1351, 154] on span "ADD NEW" at bounding box center [1351, 159] width 40 height 10
click at [1307, 221] on link "Add Expense" at bounding box center [1320, 220] width 108 height 18
select select "1"
select select "7962"
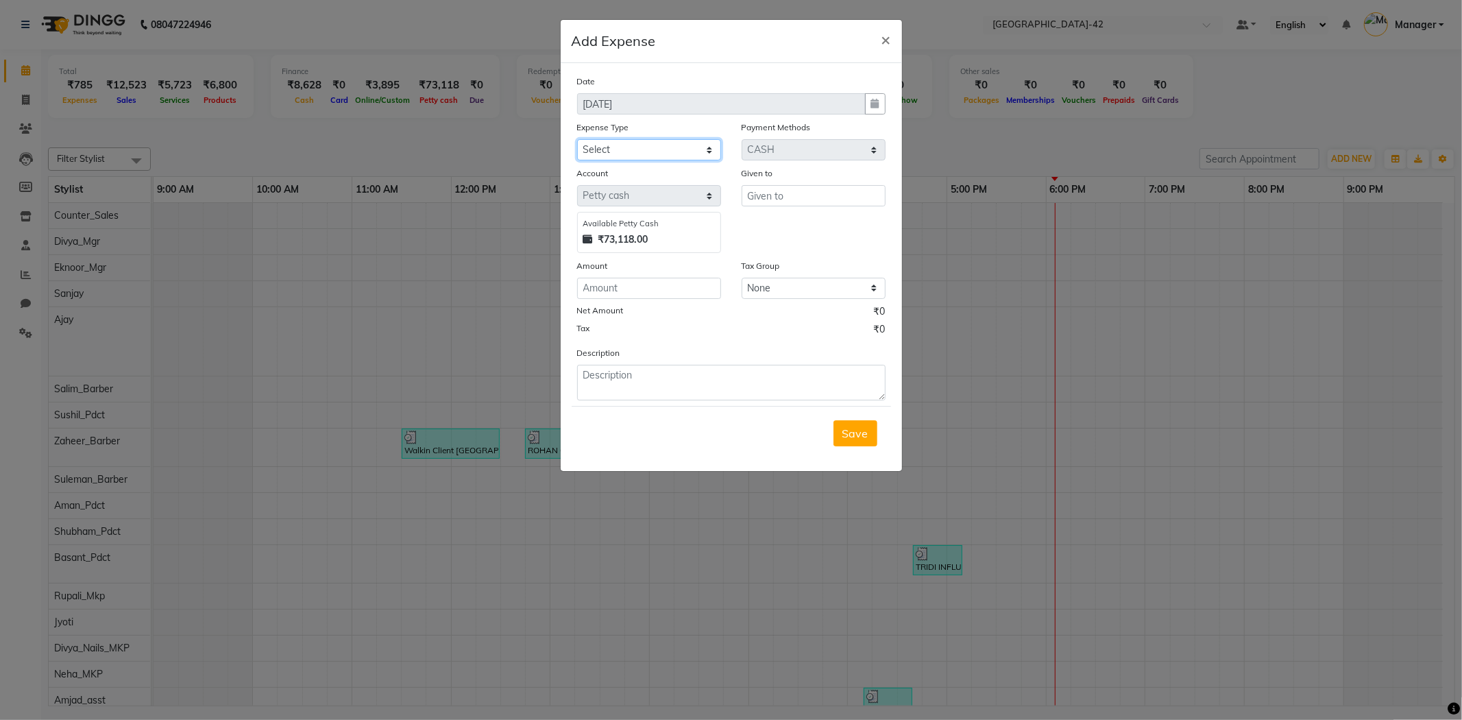
click at [647, 147] on select "Select Bank Deposit Blinkit Cash Handover CLIENT Client ordered food Client Ref…" at bounding box center [649, 149] width 144 height 21
select select "24391"
click at [577, 139] on select "Select Bank Deposit Blinkit Cash Handover CLIENT Client ordered food Client Ref…" at bounding box center [649, 149] width 144 height 21
click at [791, 200] on input "text" at bounding box center [814, 195] width 144 height 21
type input "c"
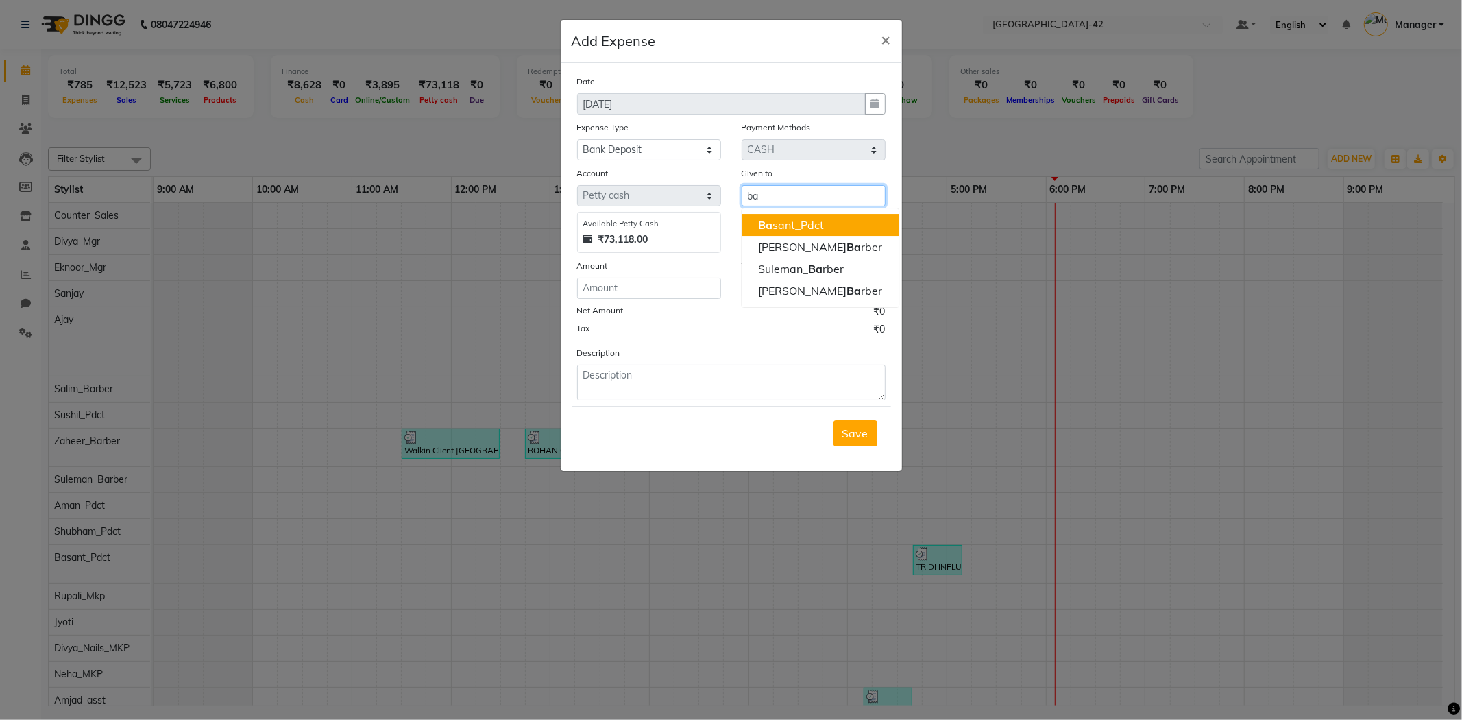
type input "b"
type input "Counter_Sales"
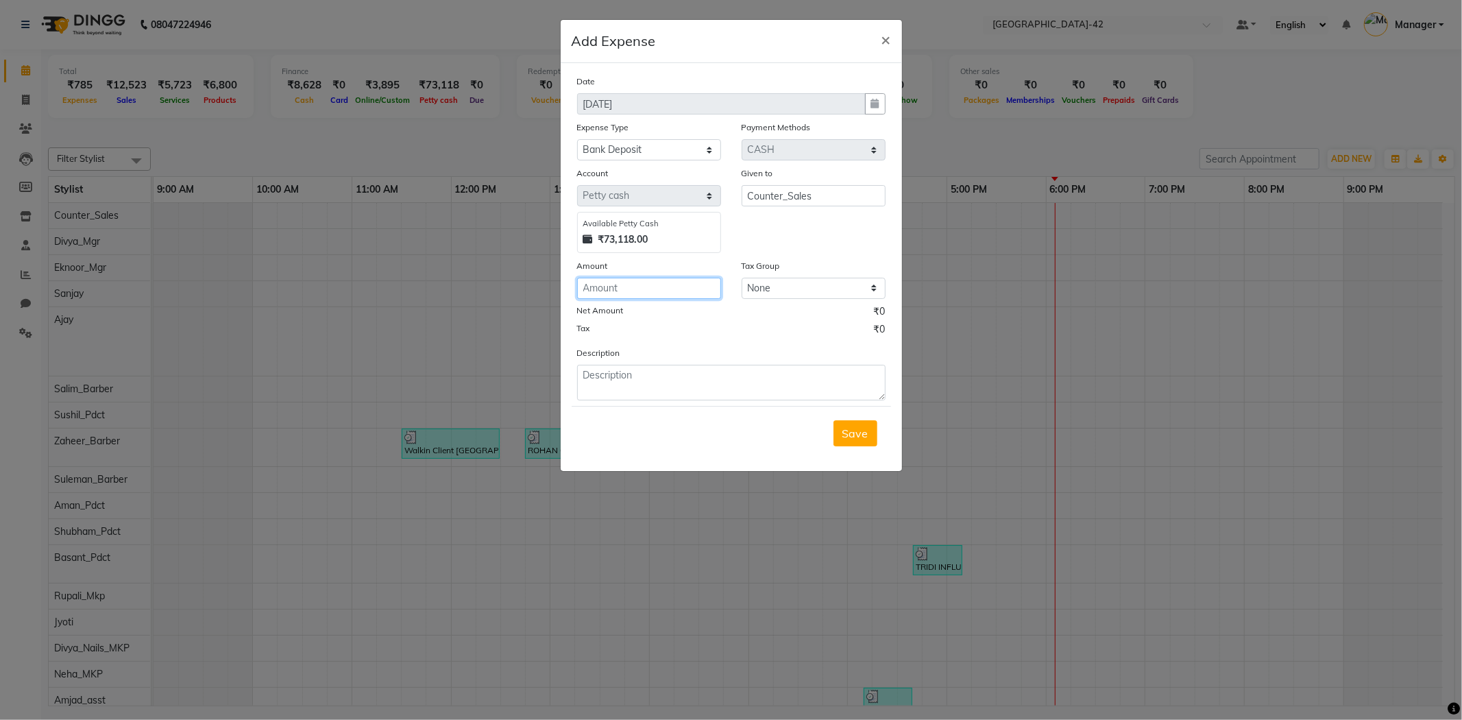
click at [601, 295] on input "number" at bounding box center [649, 288] width 144 height 21
type input "50000"
click at [647, 391] on textarea at bounding box center [731, 383] width 309 height 36
type textarea "bank deposit"
click at [839, 437] on button "Save" at bounding box center [856, 433] width 44 height 26
